Goal: Entertainment & Leisure: Consume media (video, audio)

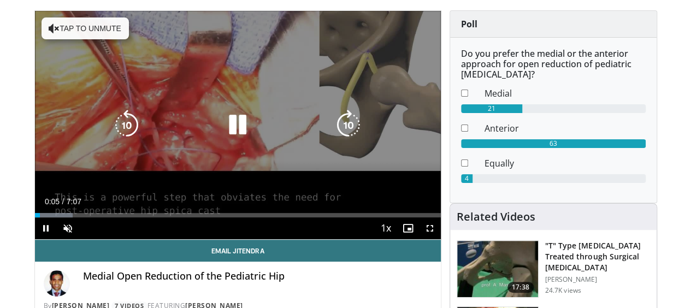
scroll to position [74, 1]
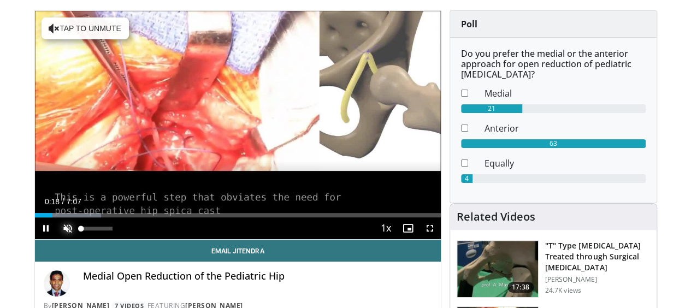
click at [57, 239] on span "Video Player" at bounding box center [68, 228] width 22 height 22
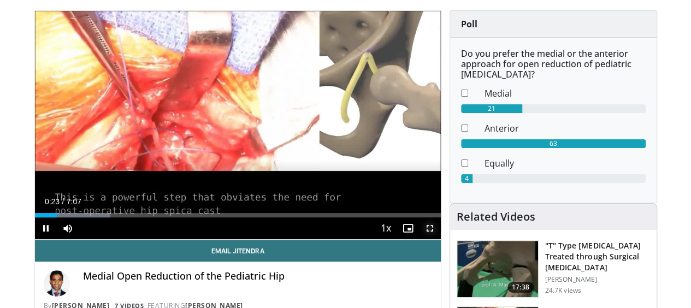
click at [437, 239] on span "Video Player" at bounding box center [430, 228] width 22 height 22
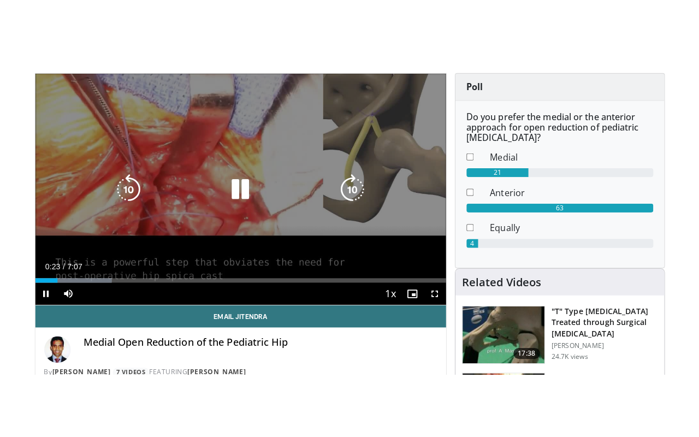
scroll to position [74, 0]
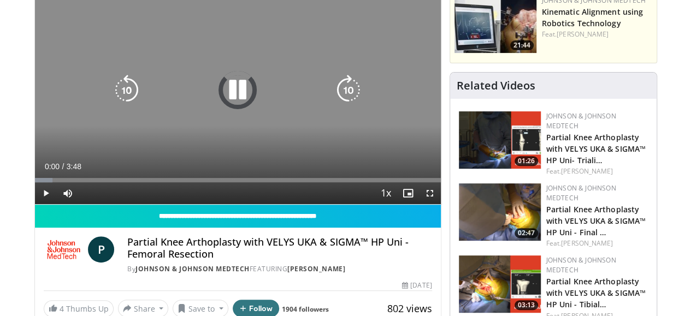
scroll to position [111, 0]
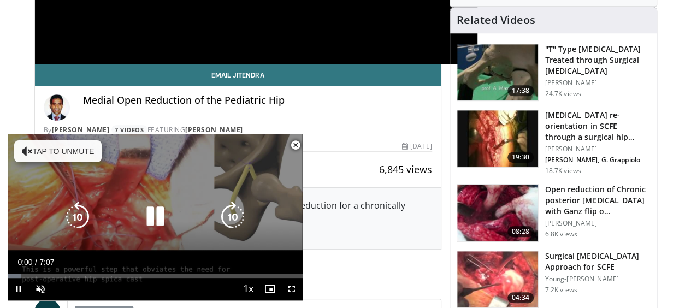
scroll to position [376, 0]
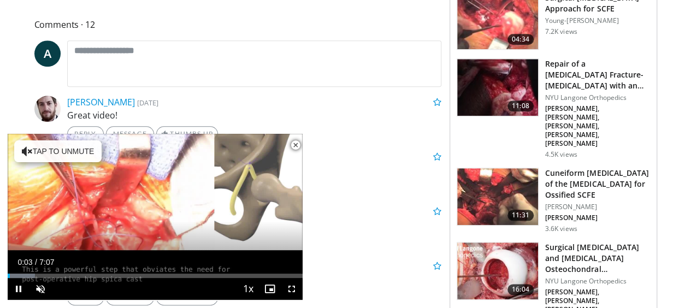
click at [290, 145] on span "Video Player" at bounding box center [295, 145] width 22 height 22
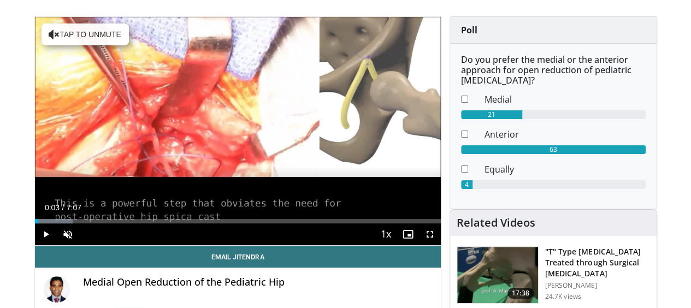
scroll to position [70, 0]
